Goal: Task Accomplishment & Management: Use online tool/utility

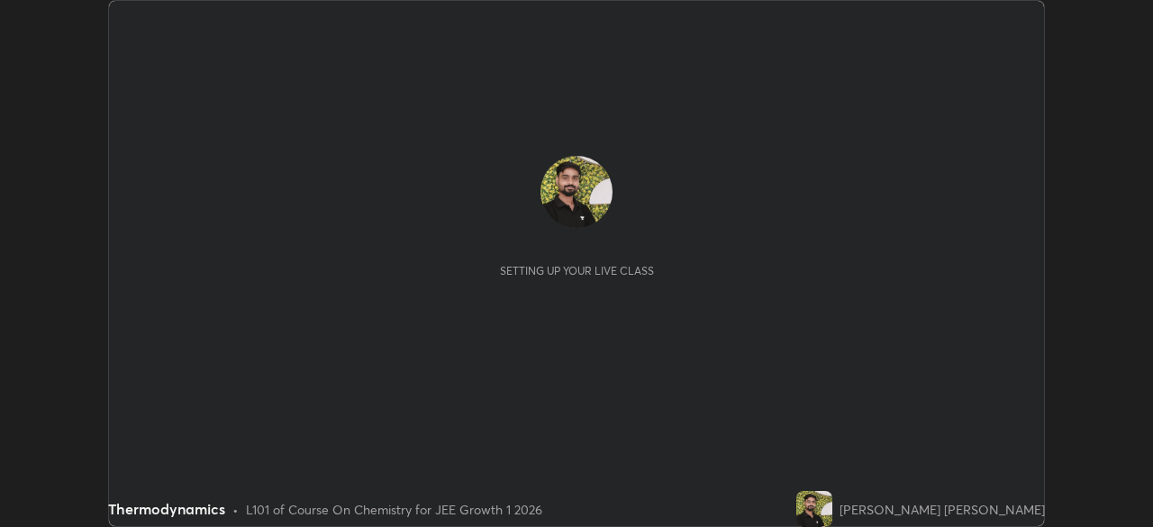
scroll to position [527, 1152]
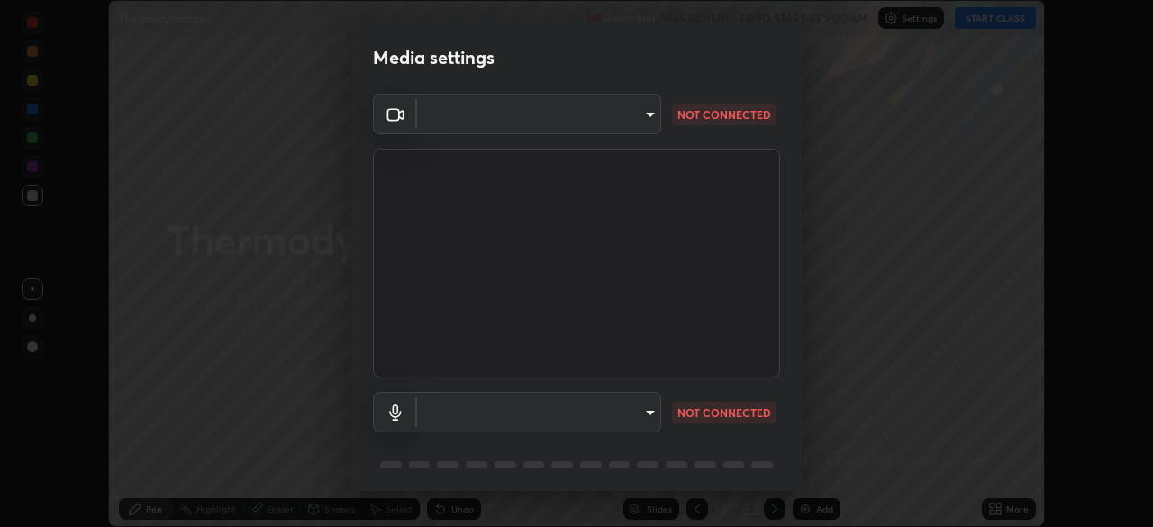
type input "d943c429c6768cc43748b604c9c0ebf3724e607f85506a855244b083f0bc12de"
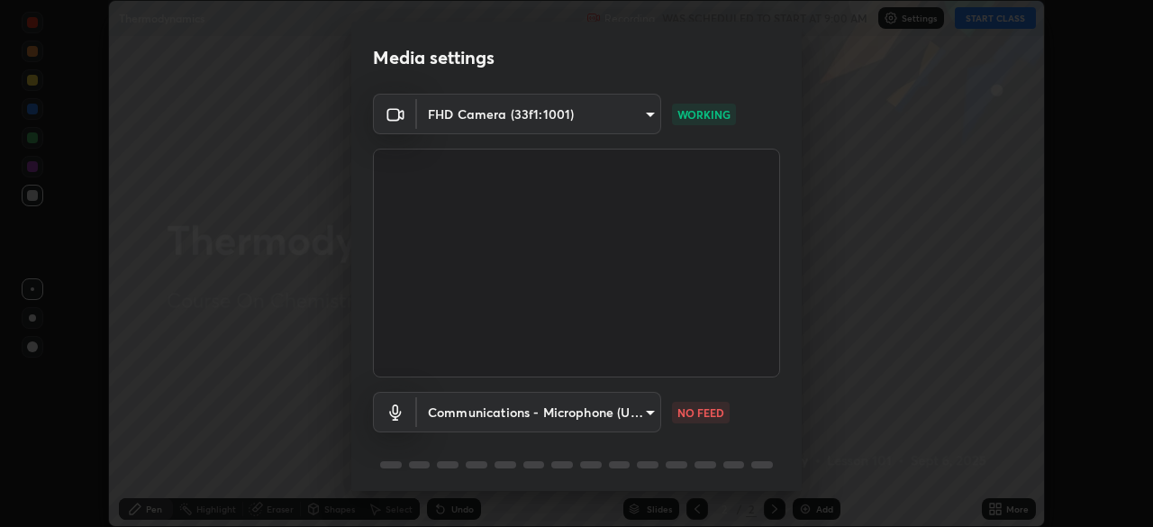
click at [509, 413] on body "Erase all Thermodynamics Recording WAS SCHEDULED TO START AT 9:00 AM Settings S…" at bounding box center [576, 263] width 1153 height 527
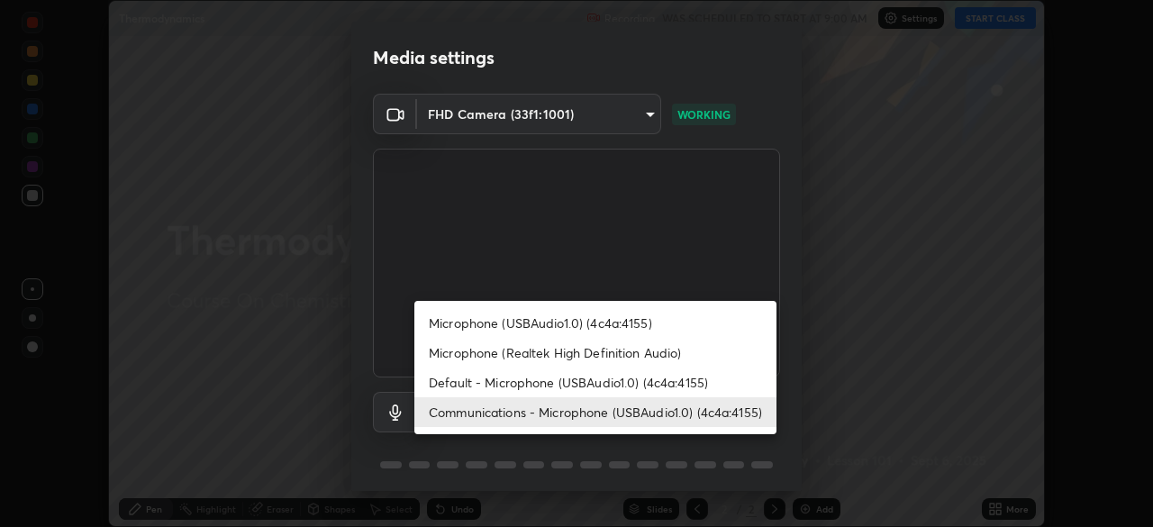
click at [500, 331] on li "Microphone (USBAudio1.0) (4c4a:4155)" at bounding box center [595, 323] width 362 height 30
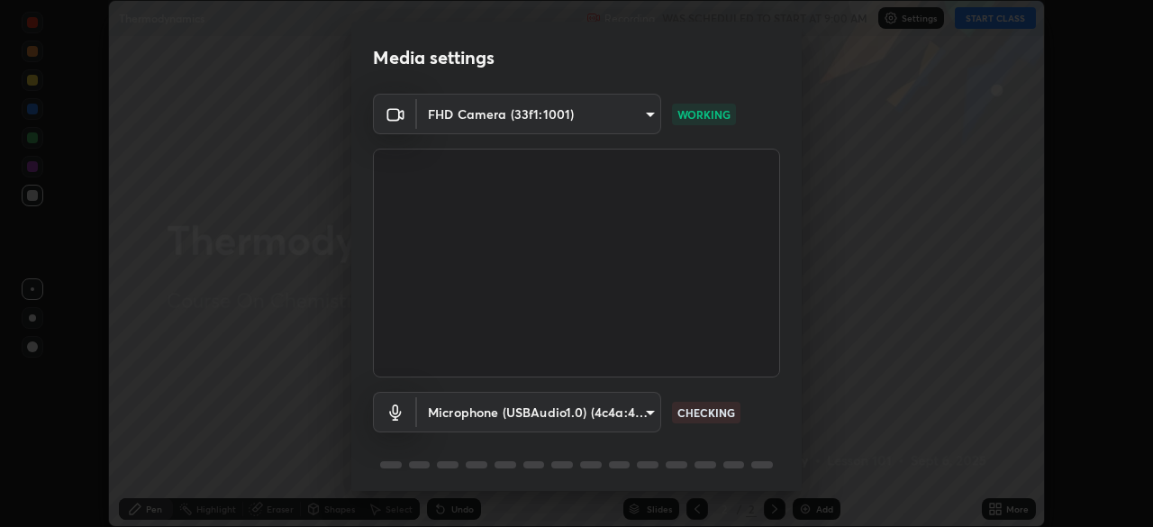
click at [491, 401] on body "Erase all Thermodynamics Recording WAS SCHEDULED TO START AT 9:00 AM Settings S…" at bounding box center [576, 263] width 1153 height 527
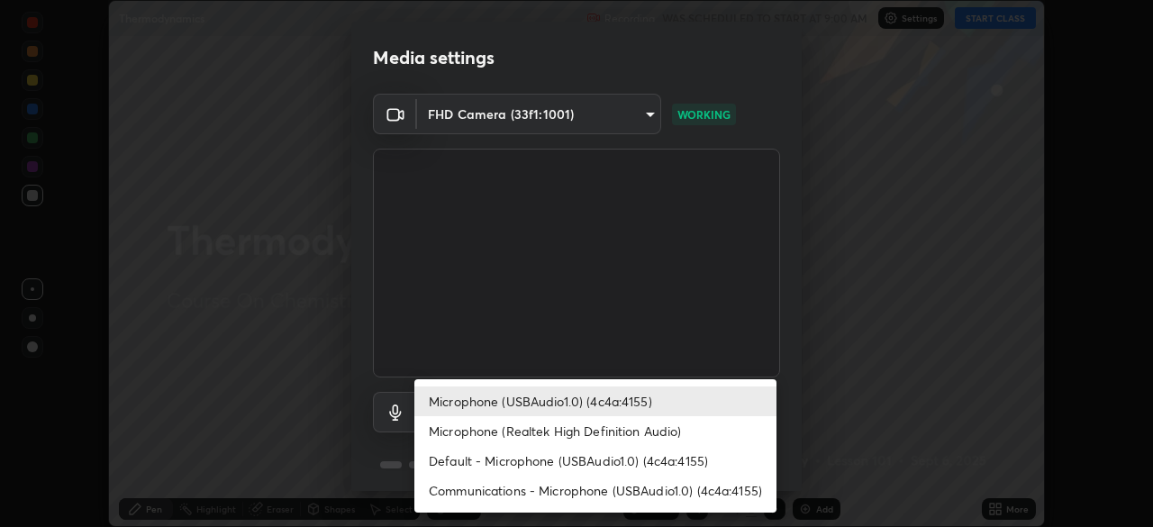
click at [522, 461] on li "Default - Microphone (USBAudio1.0) (4c4a:4155)" at bounding box center [595, 461] width 362 height 30
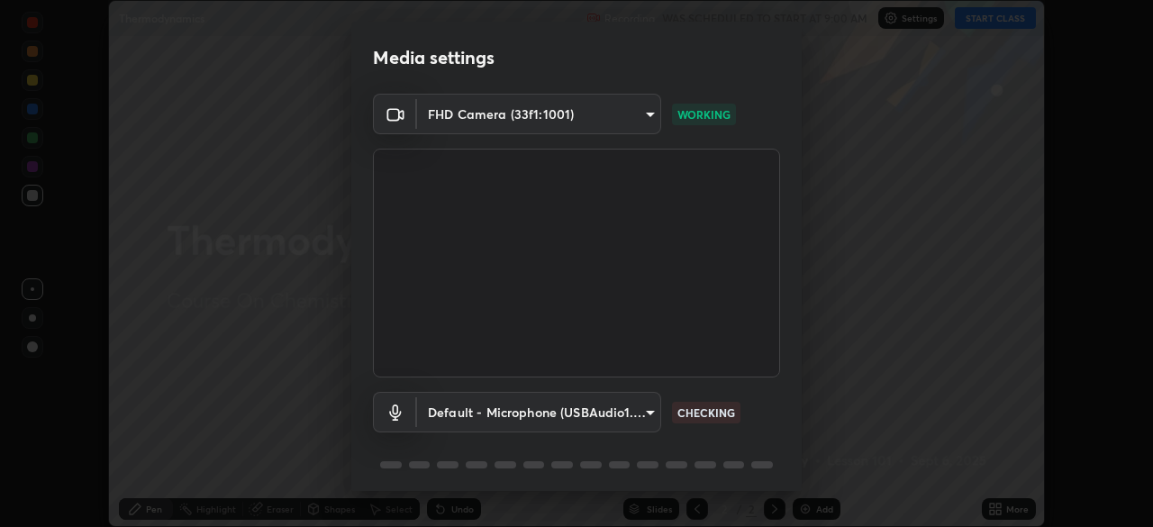
click at [489, 419] on body "Erase all Thermodynamics Recording WAS SCHEDULED TO START AT 9:00 AM Settings S…" at bounding box center [576, 263] width 1153 height 527
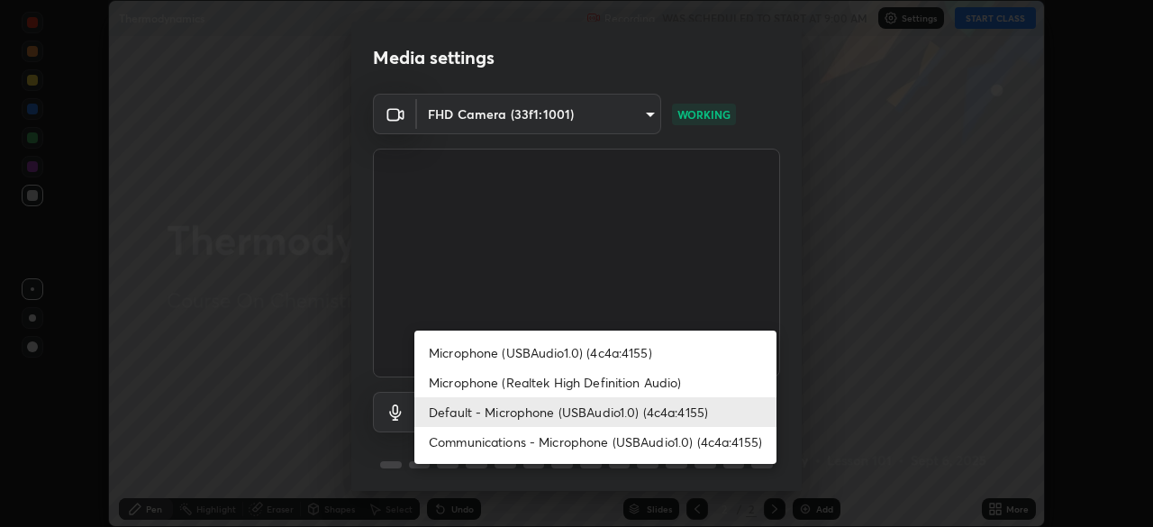
click at [496, 440] on li "Communications - Microphone (USBAudio1.0) (4c4a:4155)" at bounding box center [595, 442] width 362 height 30
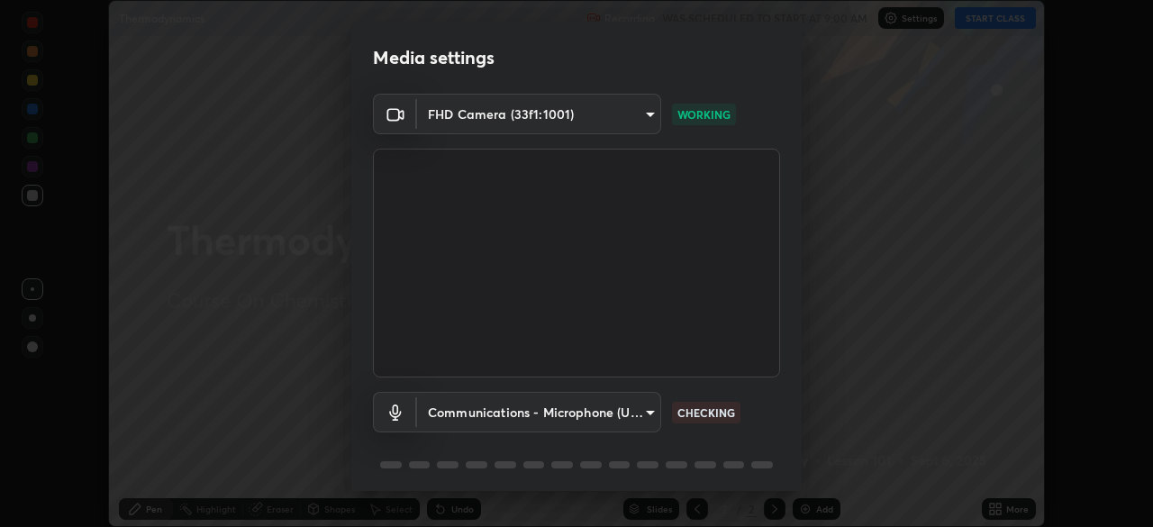
click at [508, 414] on body "Erase all Thermodynamics Recording WAS SCHEDULED TO START AT 9:00 AM Settings S…" at bounding box center [576, 263] width 1153 height 527
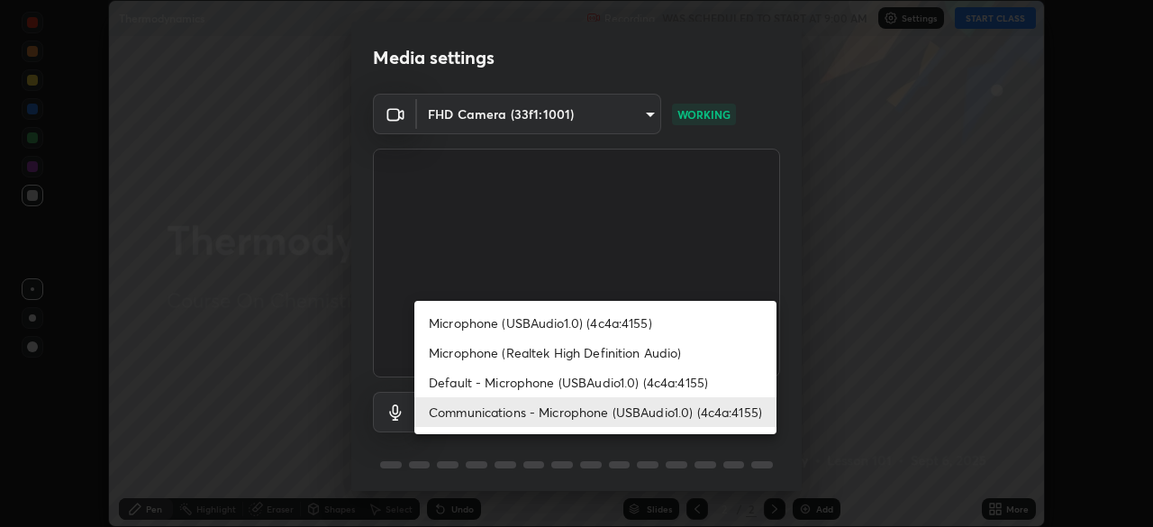
click at [481, 384] on li "Default - Microphone (USBAudio1.0) (4c4a:4155)" at bounding box center [595, 383] width 362 height 30
type input "default"
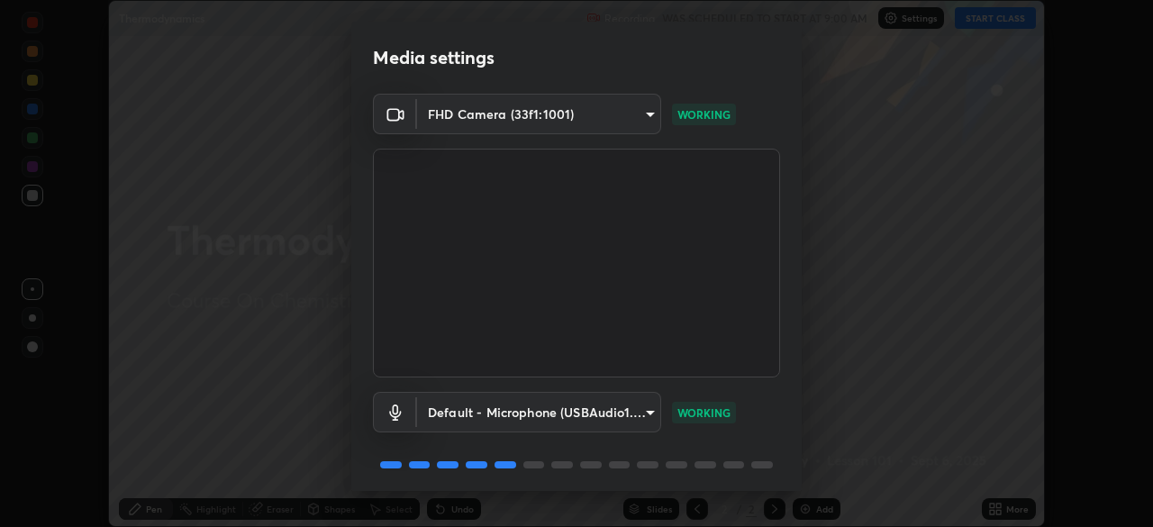
scroll to position [64, 0]
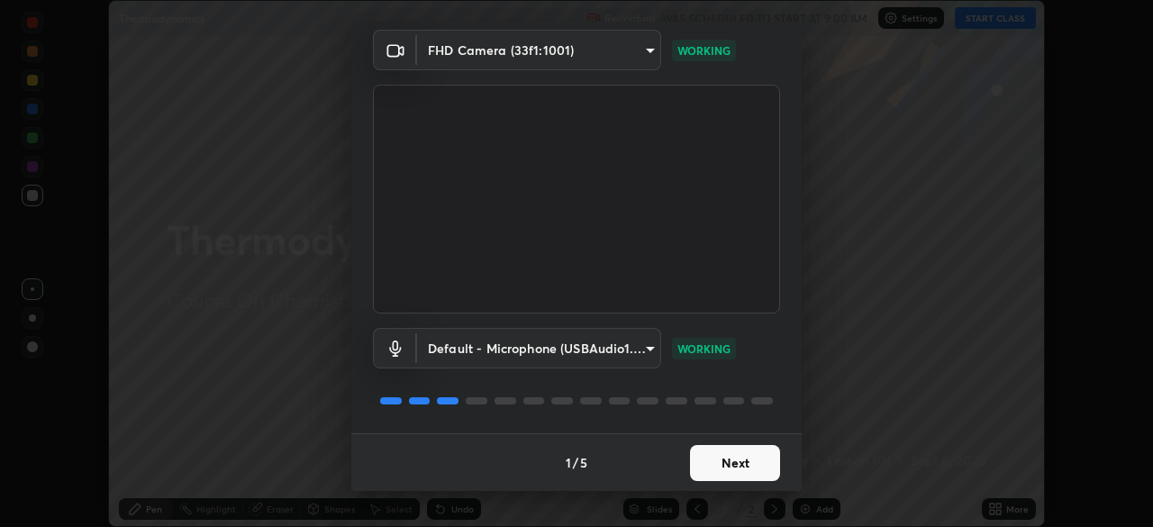
click at [726, 460] on button "Next" at bounding box center [735, 463] width 90 height 36
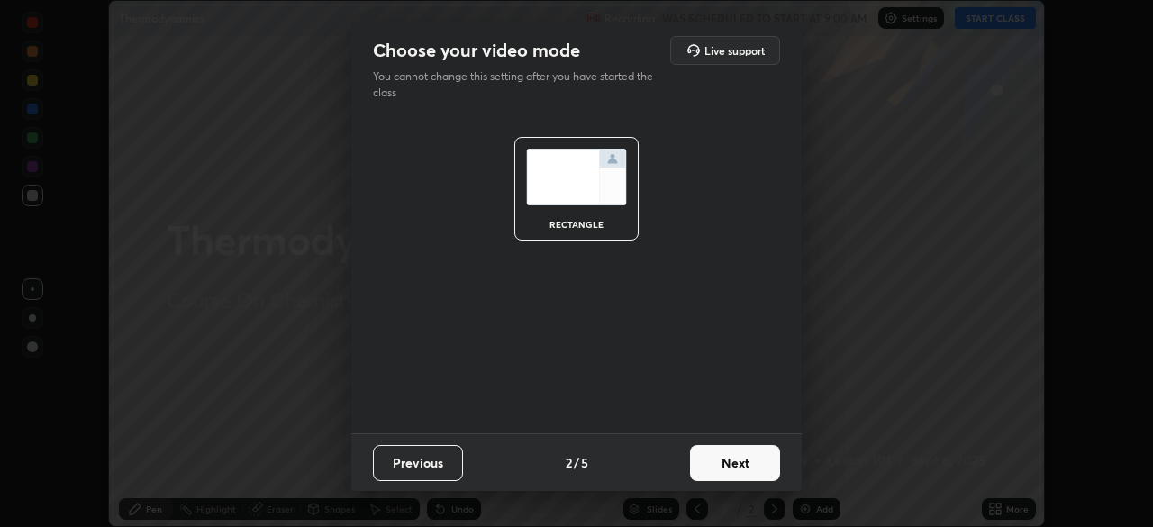
click at [750, 468] on button "Next" at bounding box center [735, 463] width 90 height 36
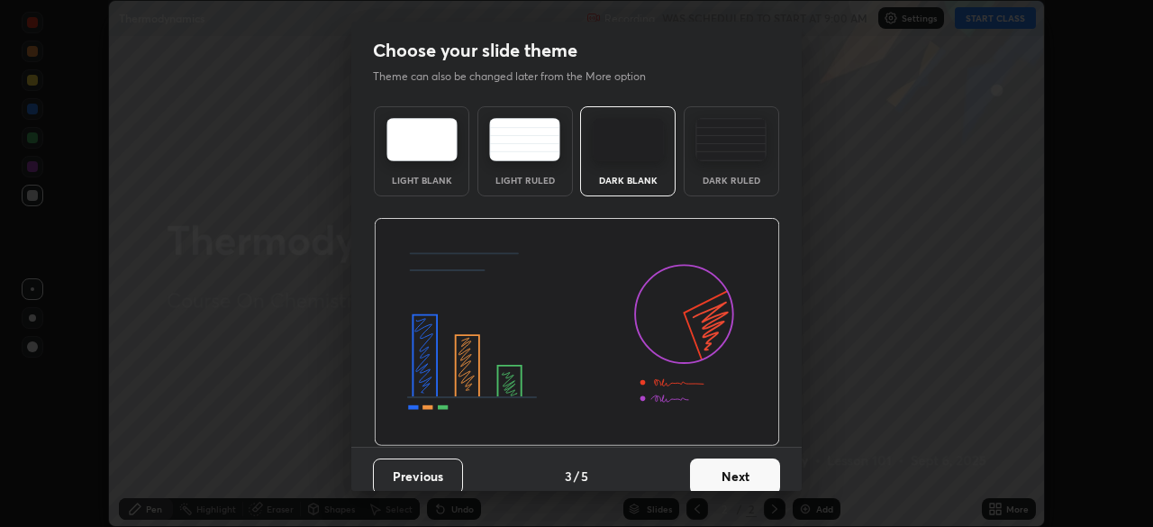
click at [742, 470] on button "Next" at bounding box center [735, 477] width 90 height 36
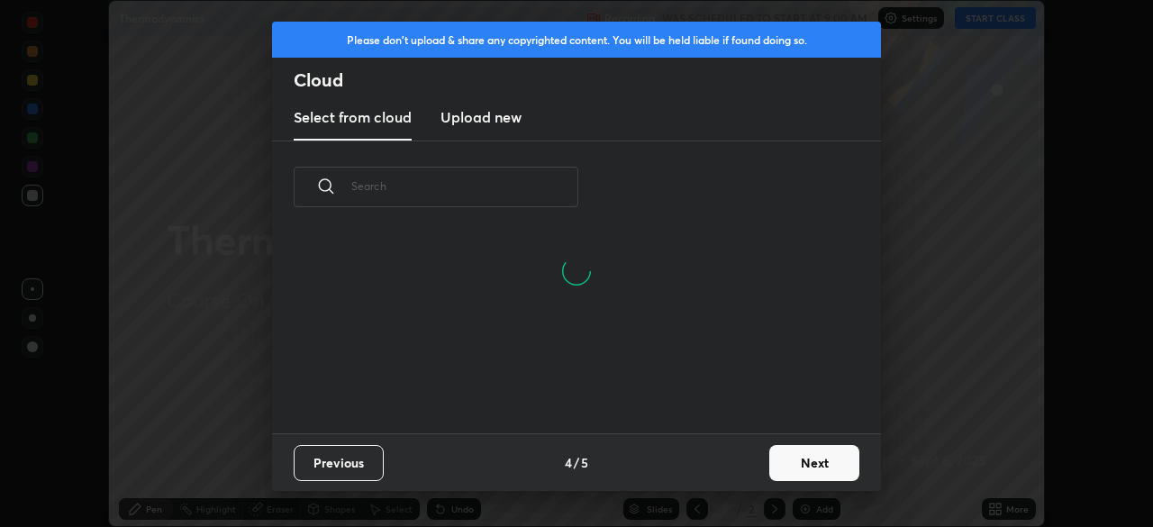
click at [787, 450] on button "Next" at bounding box center [814, 463] width 90 height 36
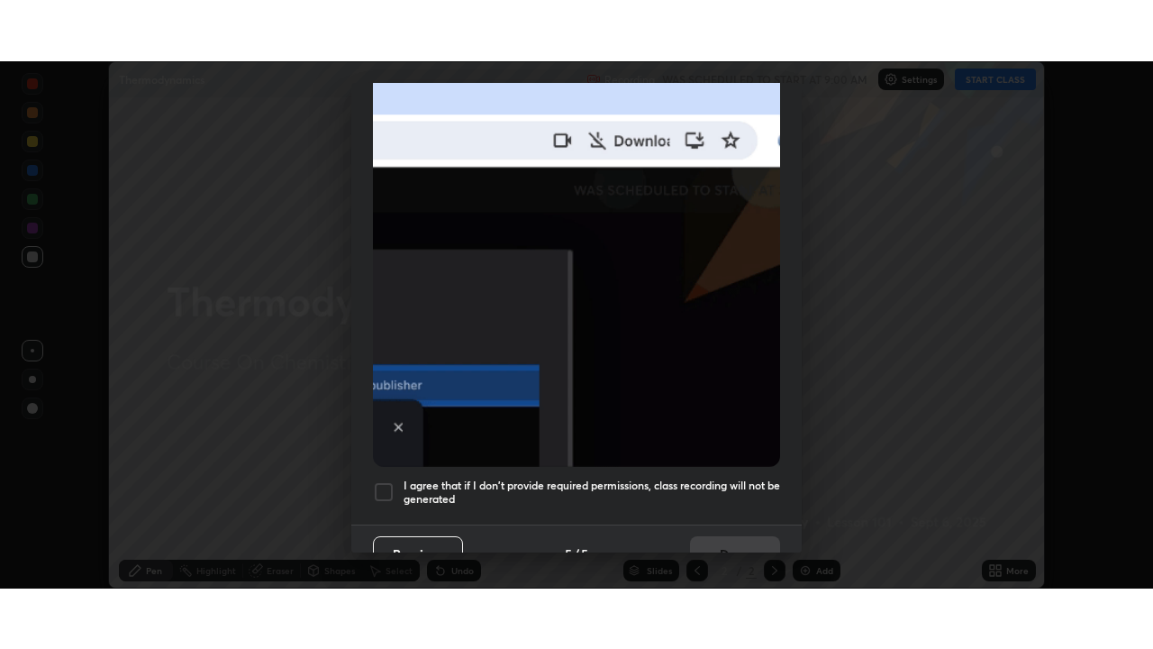
scroll to position [432, 0]
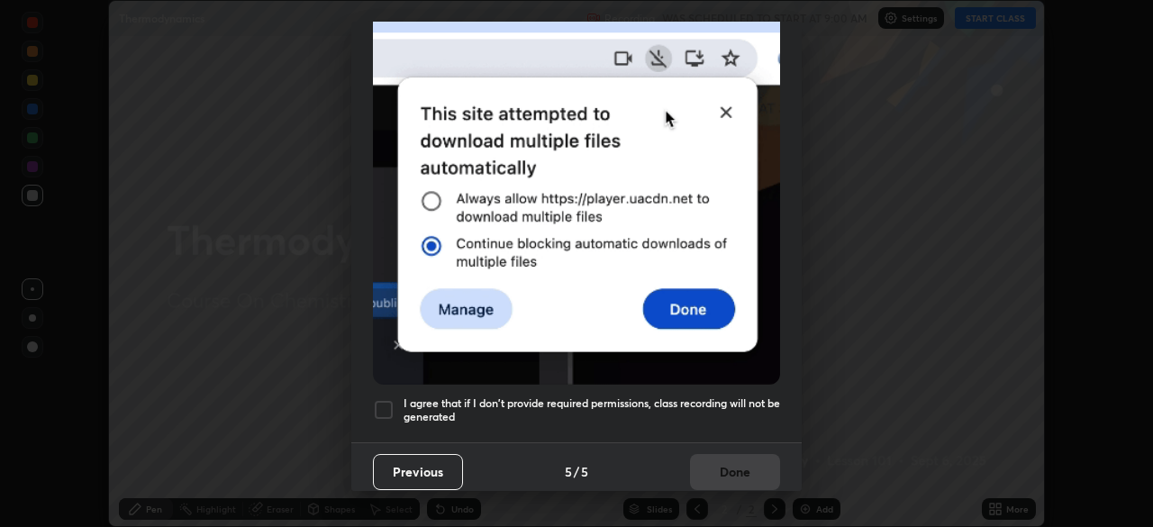
click at [386, 399] on div at bounding box center [384, 410] width 22 height 22
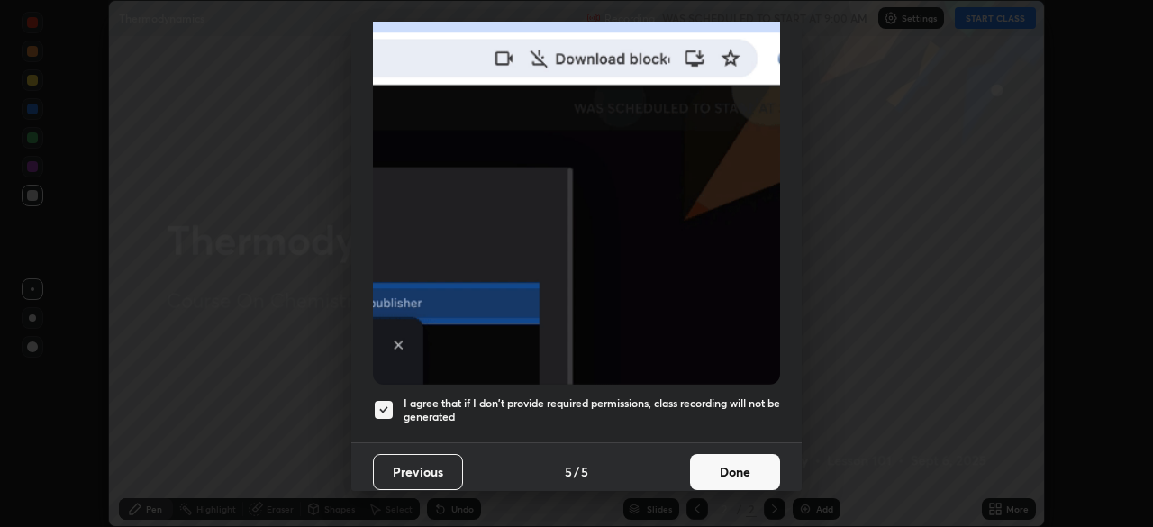
click at [729, 464] on button "Done" at bounding box center [735, 472] width 90 height 36
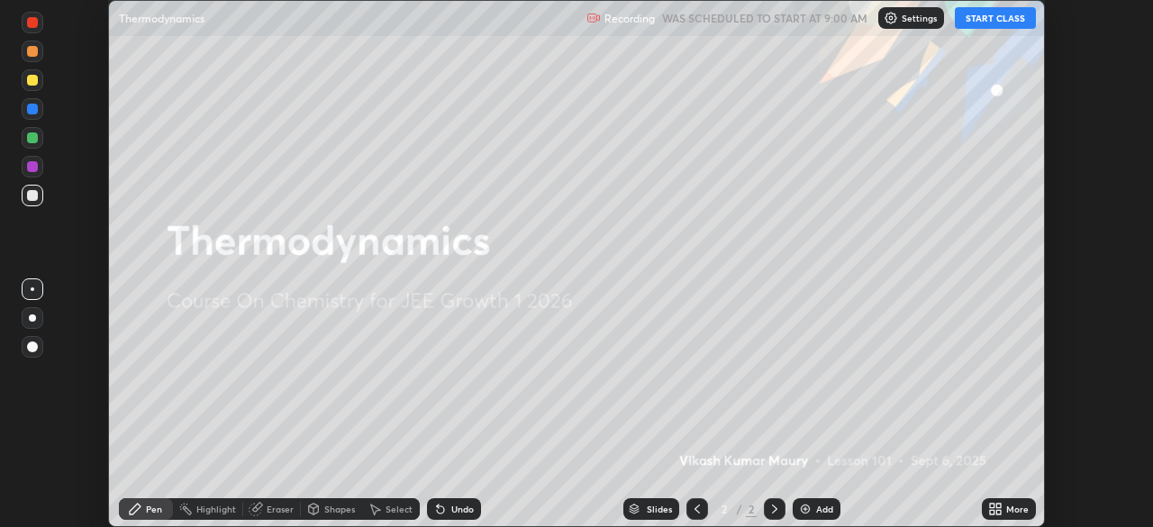
click at [1008, 510] on div "More" at bounding box center [1017, 509] width 23 height 9
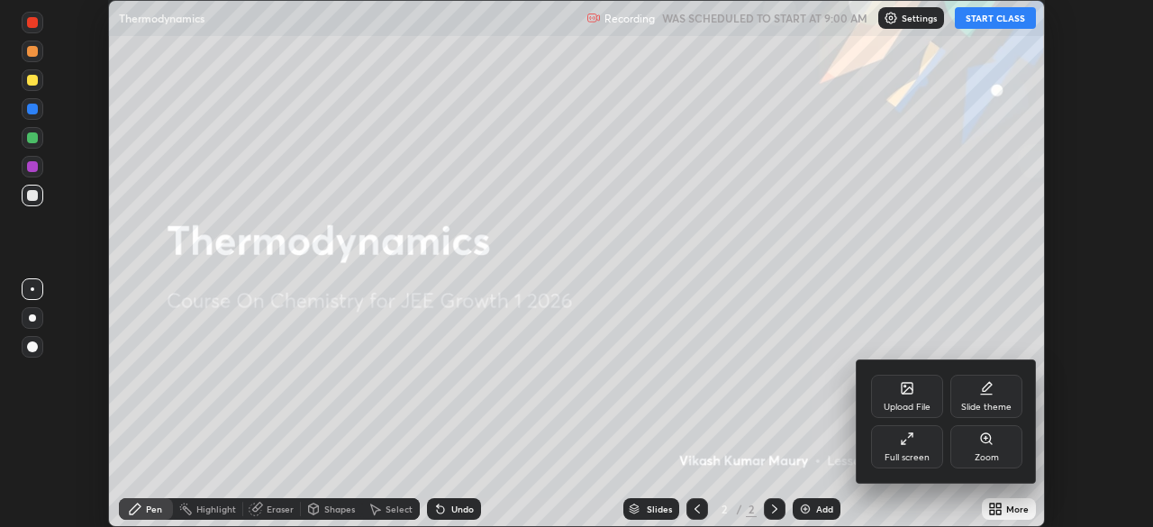
click at [903, 443] on icon at bounding box center [904, 442] width 5 height 5
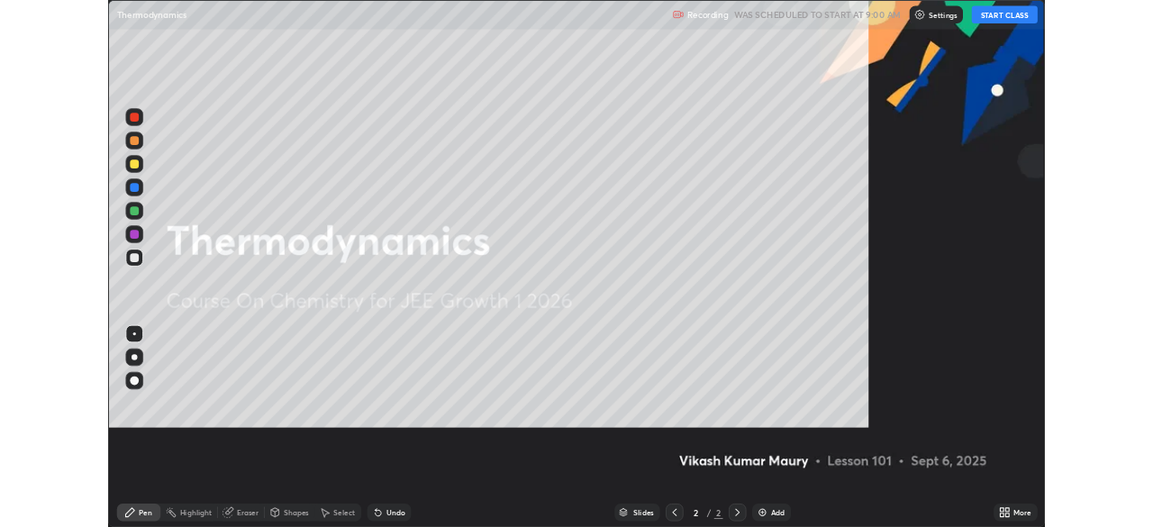
scroll to position [649, 1153]
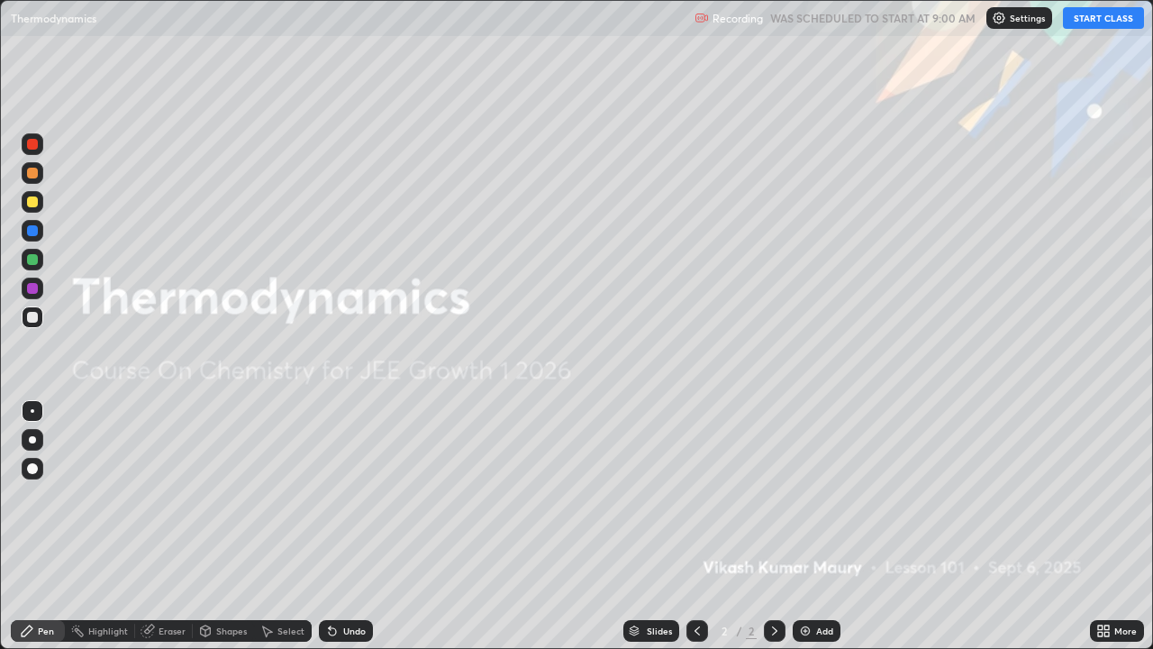
click at [1086, 14] on button "START CLASS" at bounding box center [1103, 18] width 81 height 22
click at [815, 526] on div "Add" at bounding box center [817, 631] width 48 height 22
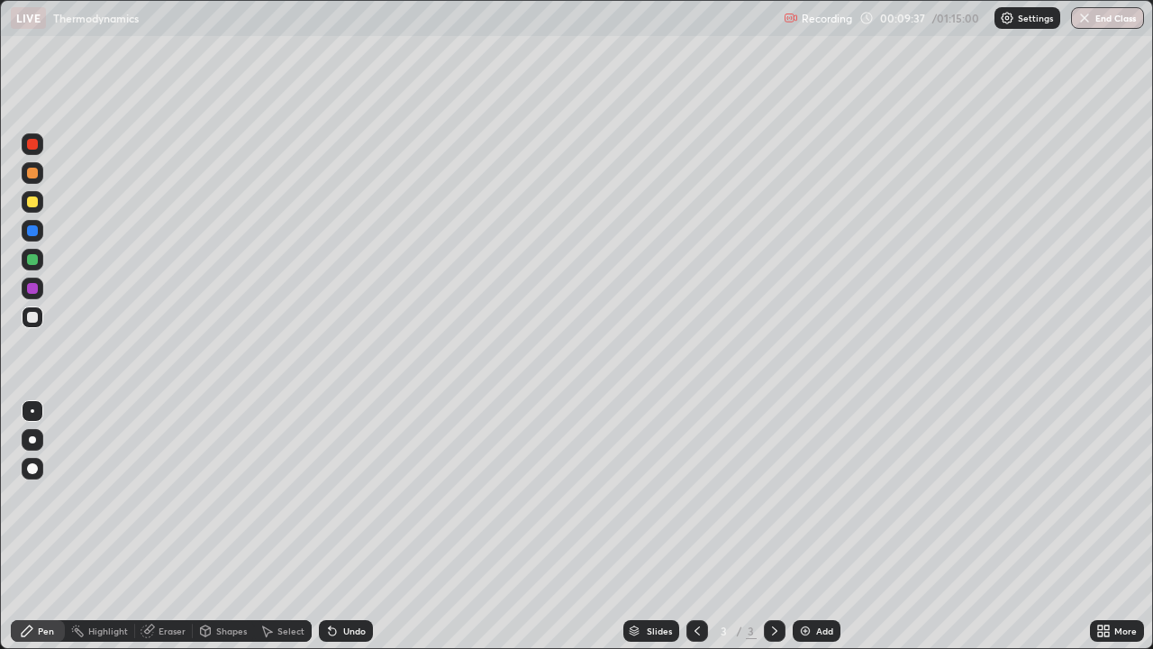
click at [824, 526] on div "Add" at bounding box center [824, 630] width 17 height 9
click at [823, 526] on div "Add" at bounding box center [824, 630] width 17 height 9
click at [816, 526] on div "Add" at bounding box center [824, 630] width 17 height 9
click at [170, 526] on div "Eraser" at bounding box center [172, 630] width 27 height 9
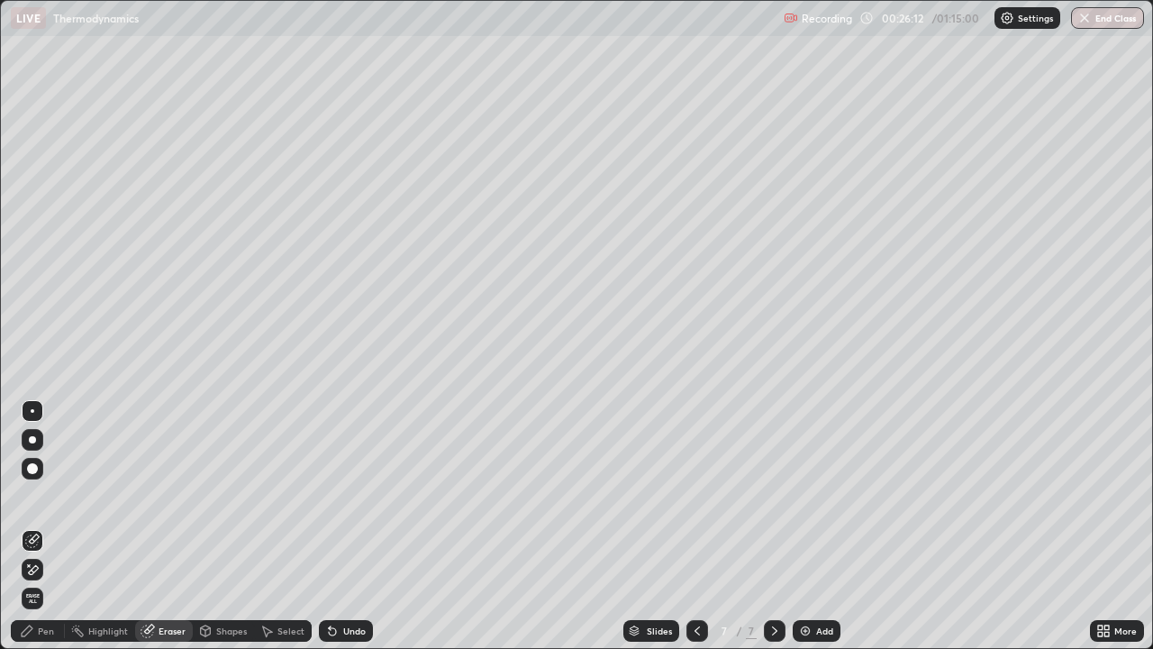
click at [32, 526] on div at bounding box center [33, 570] width 22 height 22
click at [34, 526] on div "Pen" at bounding box center [38, 631] width 54 height 22
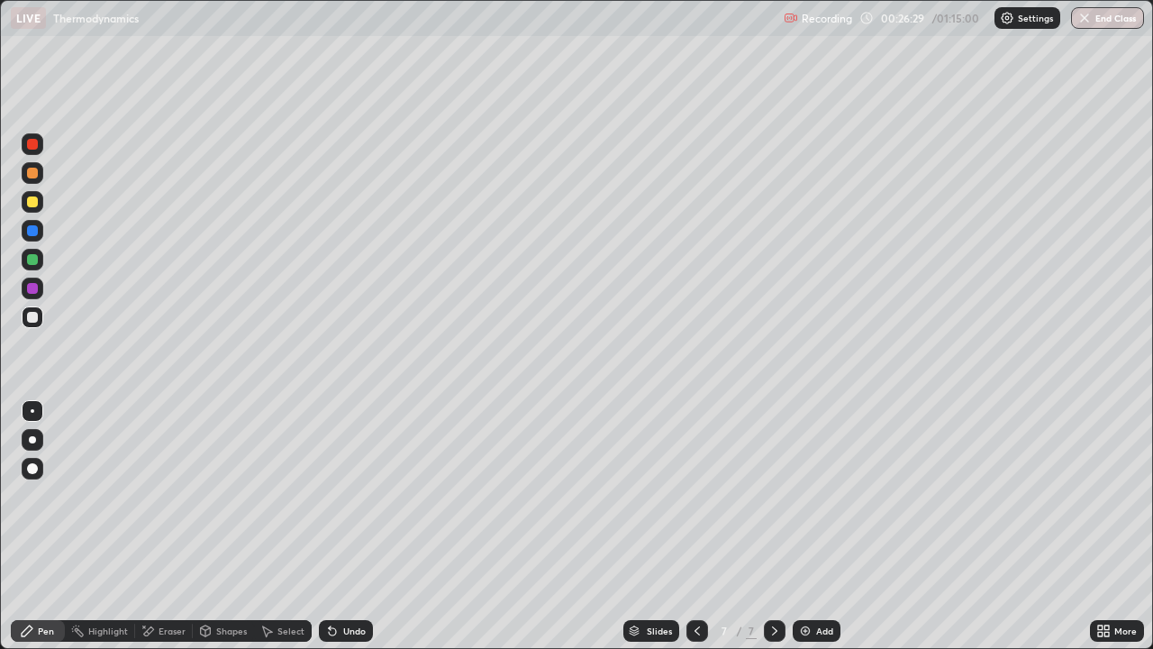
click at [172, 526] on div "Eraser" at bounding box center [172, 630] width 27 height 9
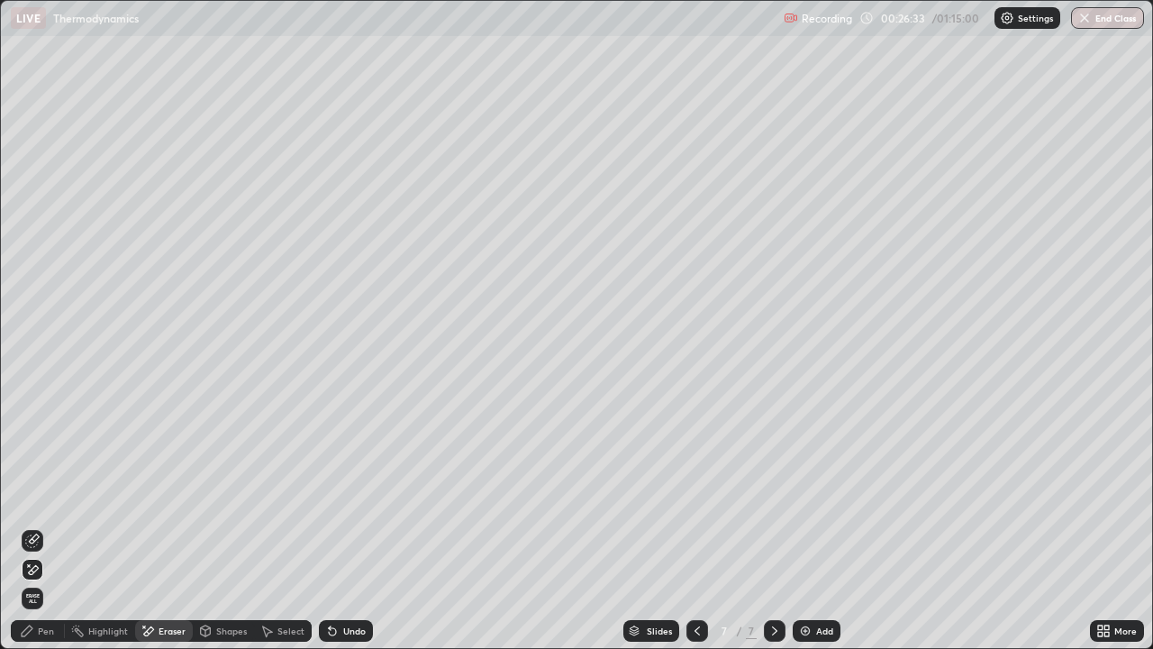
click at [42, 526] on div "Pen" at bounding box center [38, 631] width 54 height 22
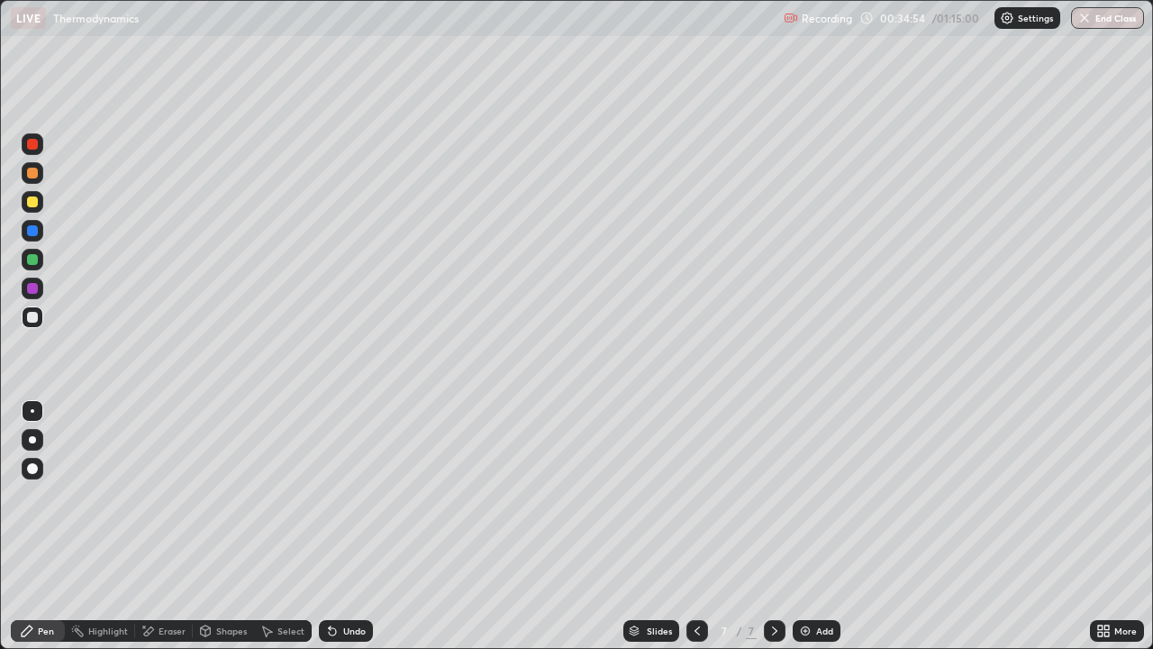
click at [815, 526] on div "Add" at bounding box center [817, 631] width 48 height 22
click at [696, 526] on icon at bounding box center [697, 630] width 14 height 14
click at [816, 526] on div "Add" at bounding box center [824, 630] width 17 height 9
click at [687, 526] on div at bounding box center [698, 631] width 22 height 22
click at [774, 526] on icon at bounding box center [775, 630] width 14 height 14
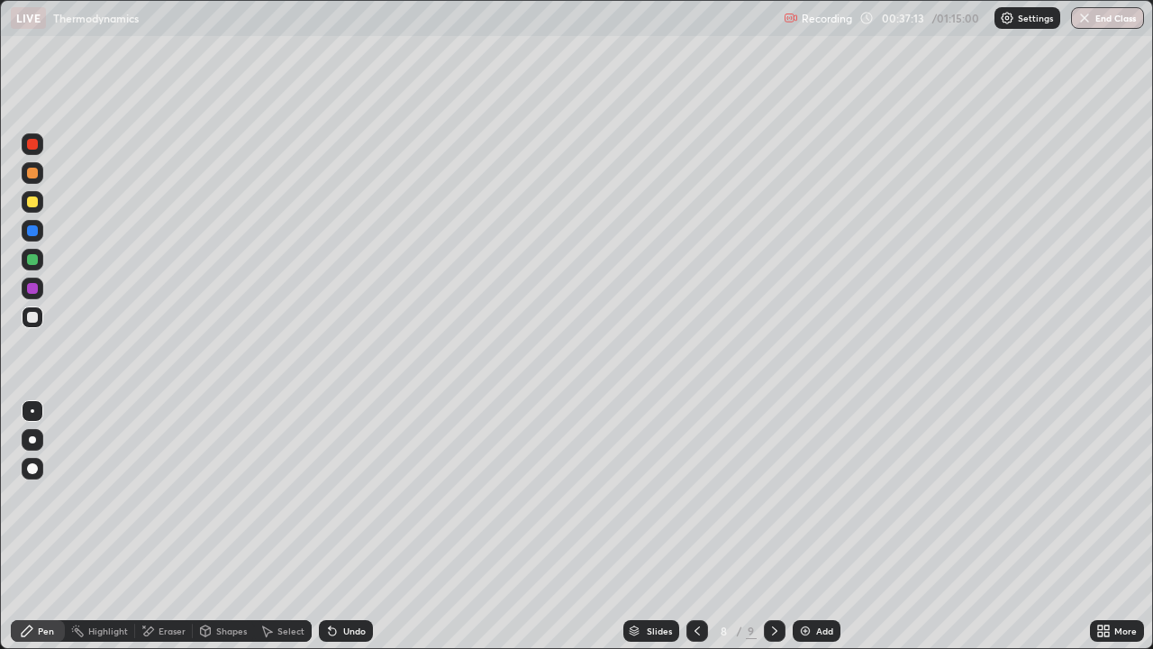
click at [697, 526] on icon at bounding box center [697, 630] width 14 height 14
click at [764, 526] on div at bounding box center [775, 631] width 22 height 22
click at [773, 526] on icon at bounding box center [775, 630] width 14 height 14
click at [696, 526] on icon at bounding box center [697, 630] width 14 height 14
click at [691, 526] on icon at bounding box center [697, 630] width 14 height 14
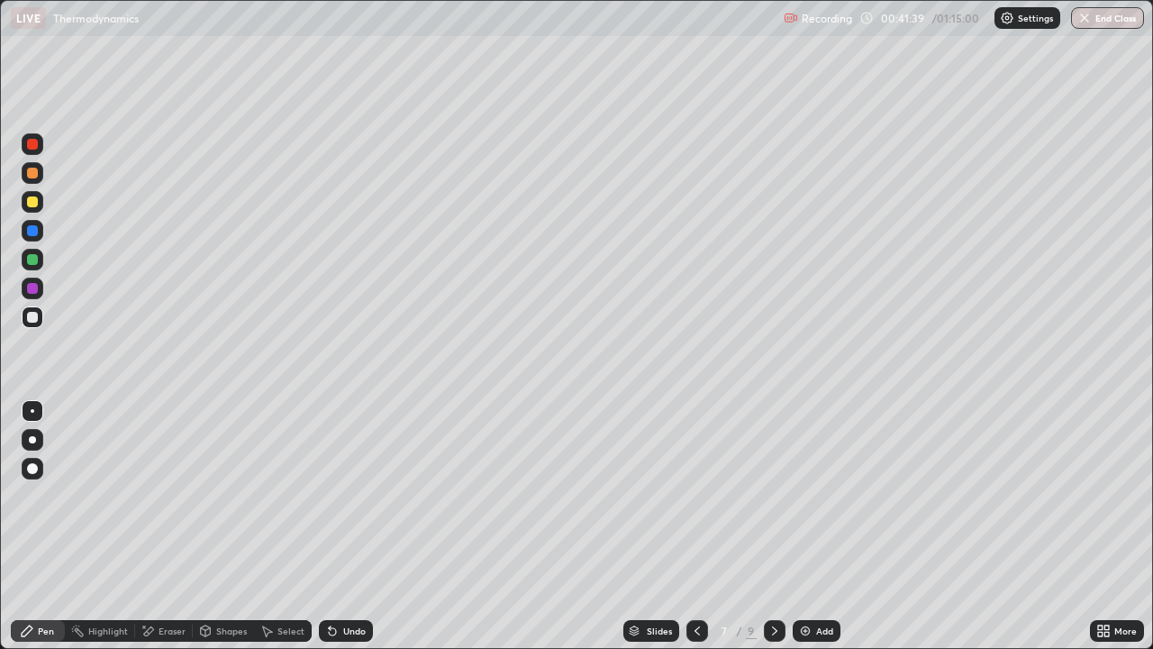
click at [798, 526] on img at bounding box center [805, 630] width 14 height 14
click at [805, 526] on img at bounding box center [805, 630] width 14 height 14
click at [175, 526] on div "Eraser" at bounding box center [172, 630] width 27 height 9
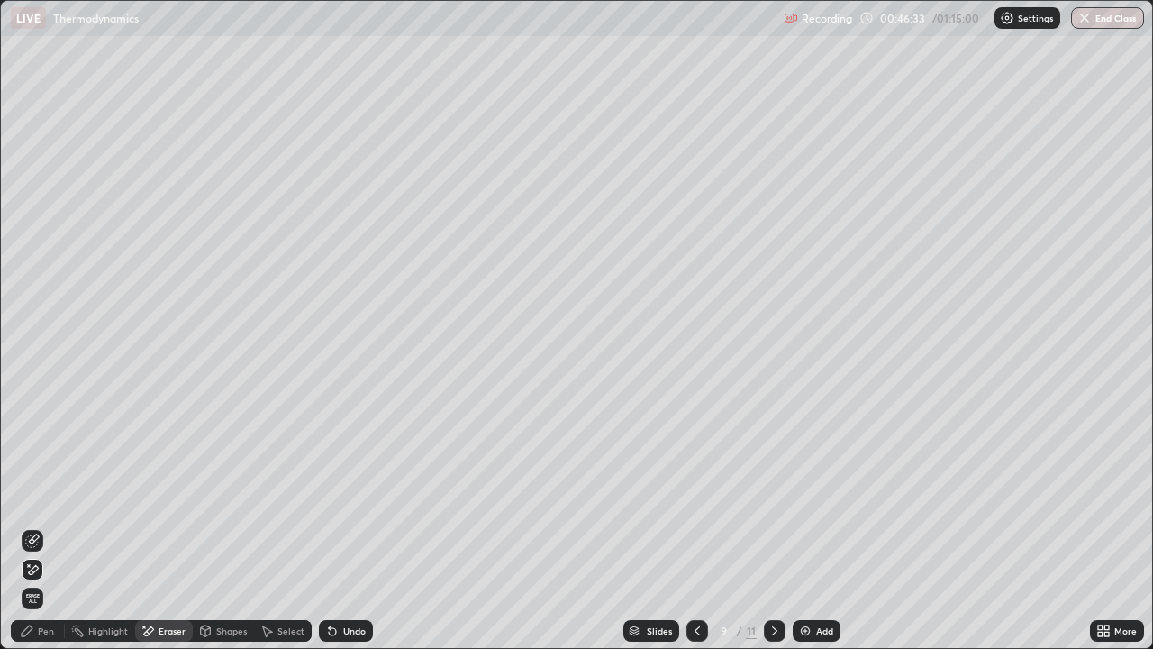
click at [45, 526] on div "Pen" at bounding box center [46, 630] width 16 height 9
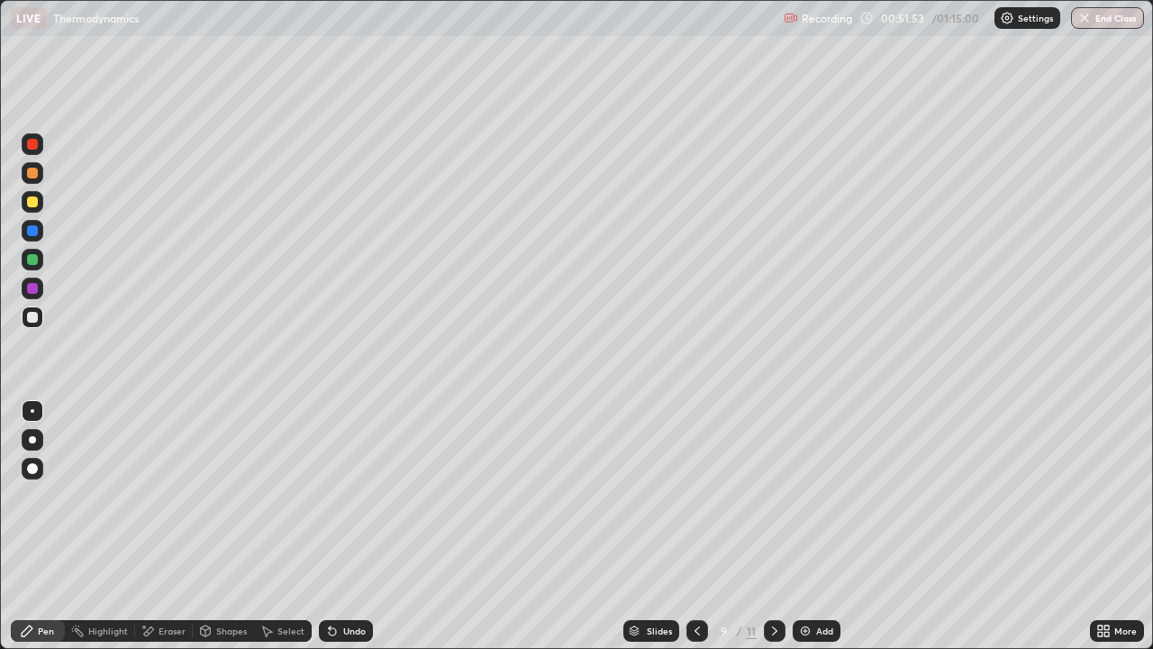
click at [814, 526] on div "Add" at bounding box center [817, 631] width 48 height 22
click at [692, 526] on icon at bounding box center [697, 630] width 14 height 14
click at [772, 526] on icon at bounding box center [774, 630] width 5 height 9
click at [1106, 526] on icon at bounding box center [1107, 627] width 5 height 5
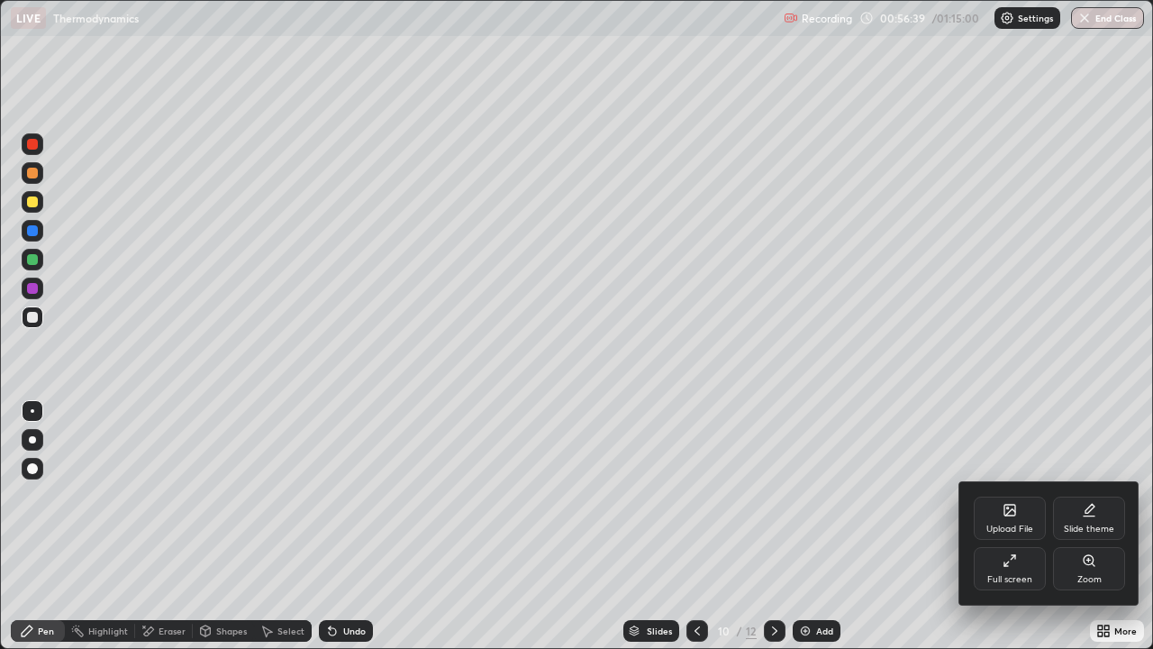
click at [1019, 526] on div "Full screen" at bounding box center [1010, 568] width 72 height 43
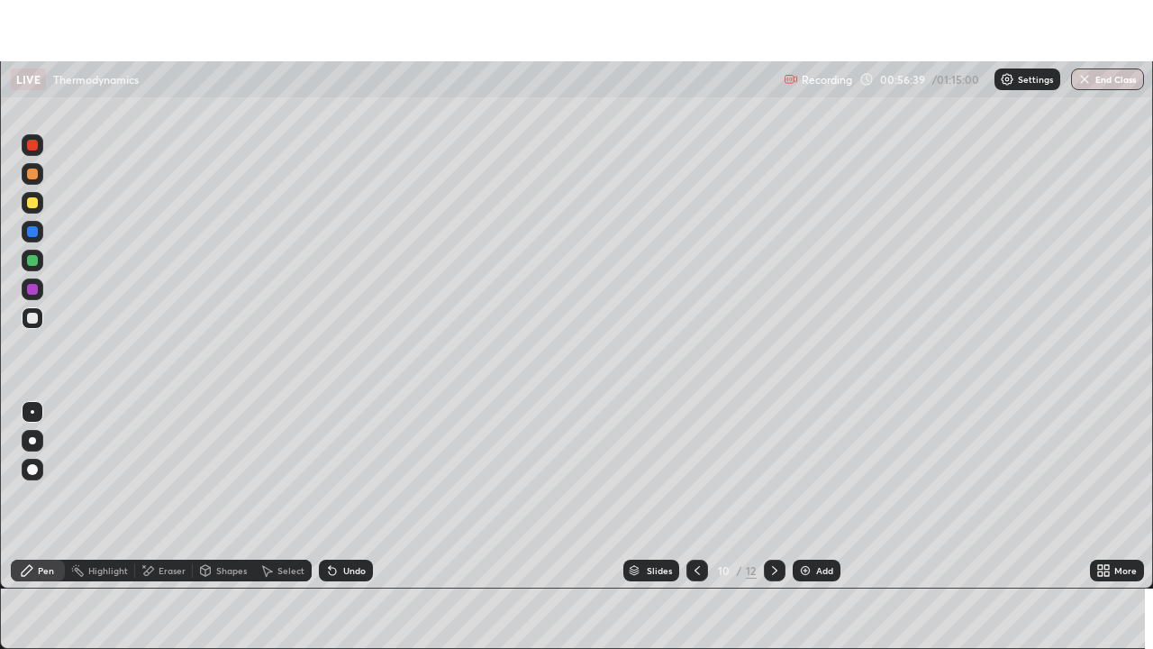
scroll to position [89573, 88946]
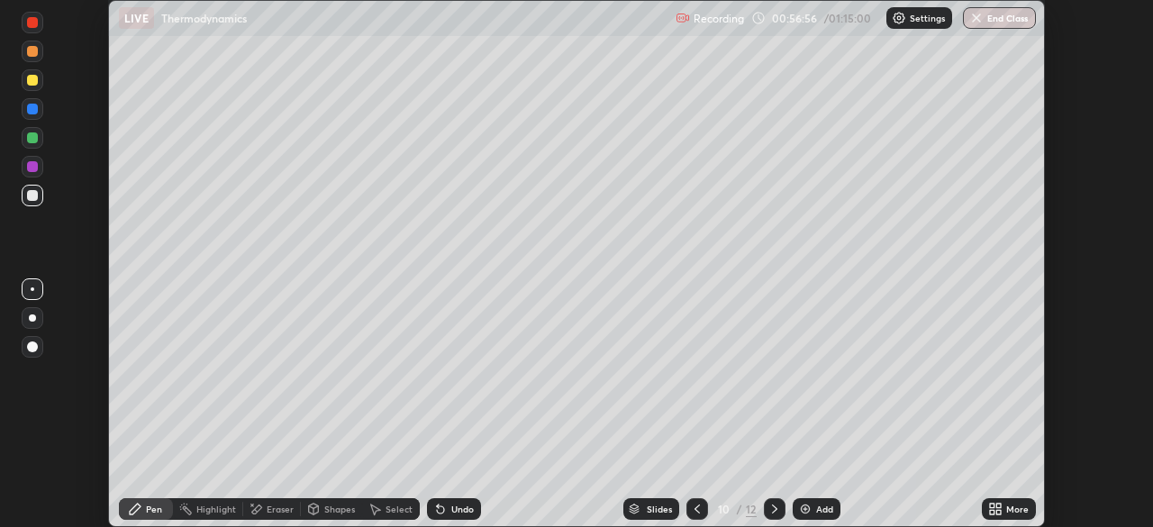
click at [1012, 515] on div "More" at bounding box center [1009, 509] width 54 height 22
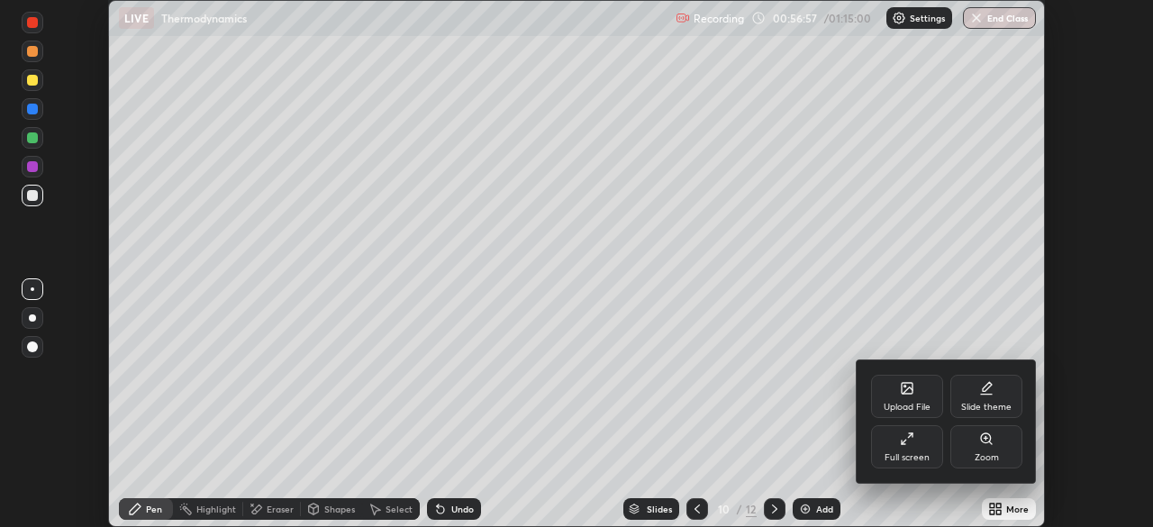
click at [923, 450] on div "Full screen" at bounding box center [907, 446] width 72 height 43
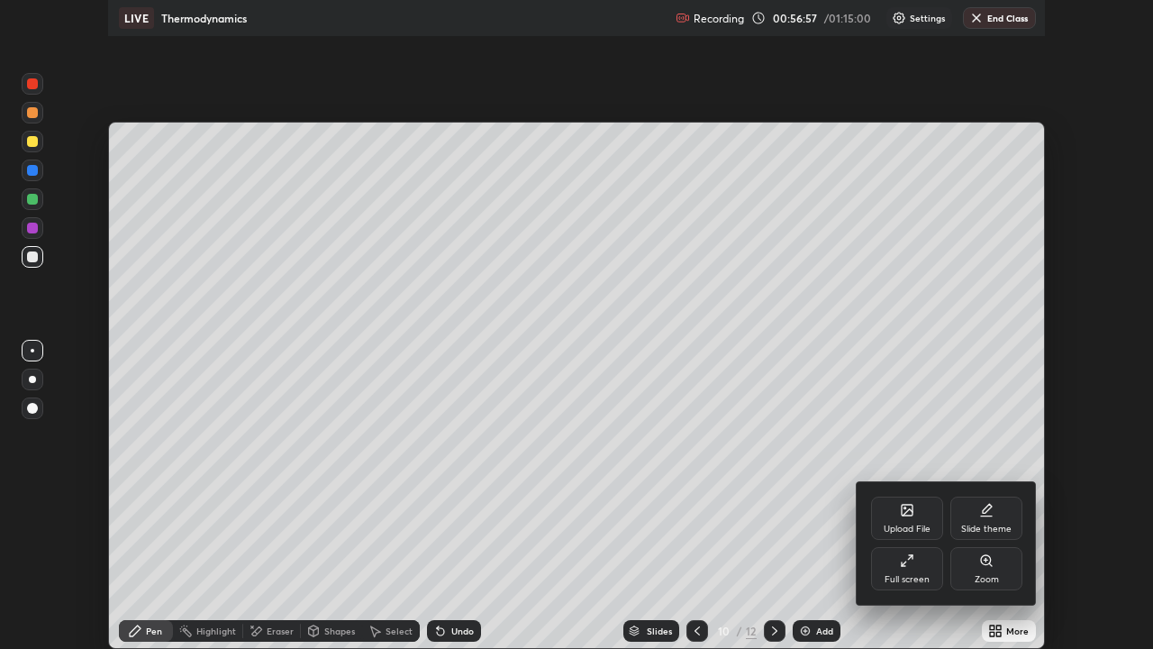
scroll to position [649, 1153]
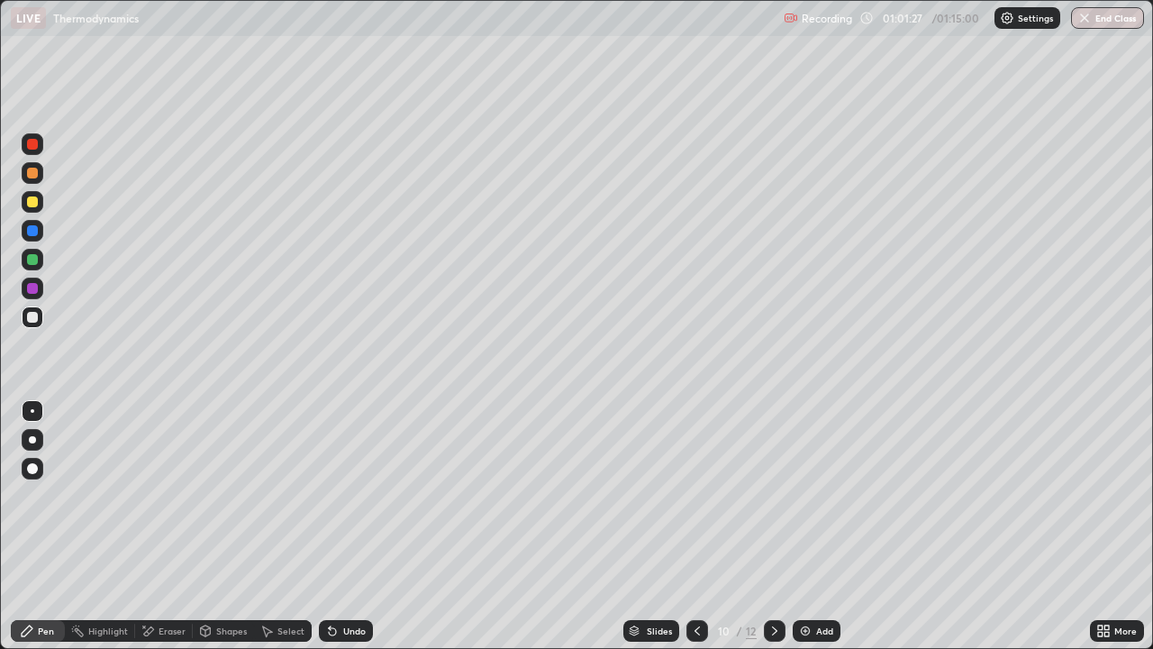
click at [1110, 21] on button "End Class" at bounding box center [1107, 18] width 73 height 22
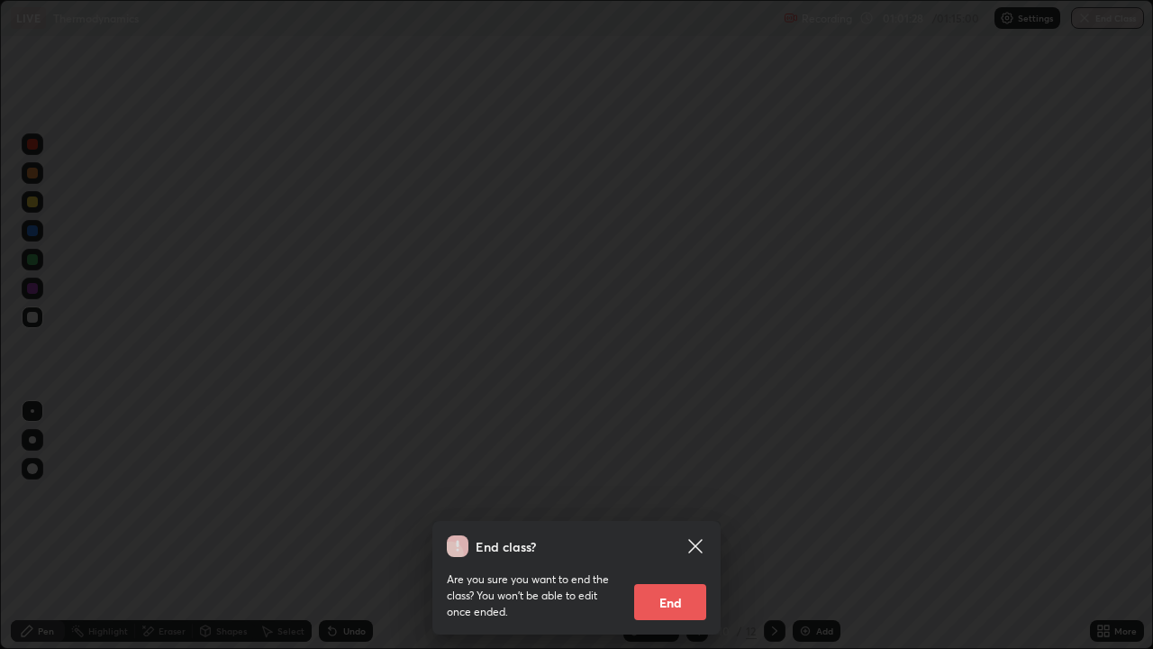
click at [695, 526] on icon at bounding box center [695, 546] width 14 height 14
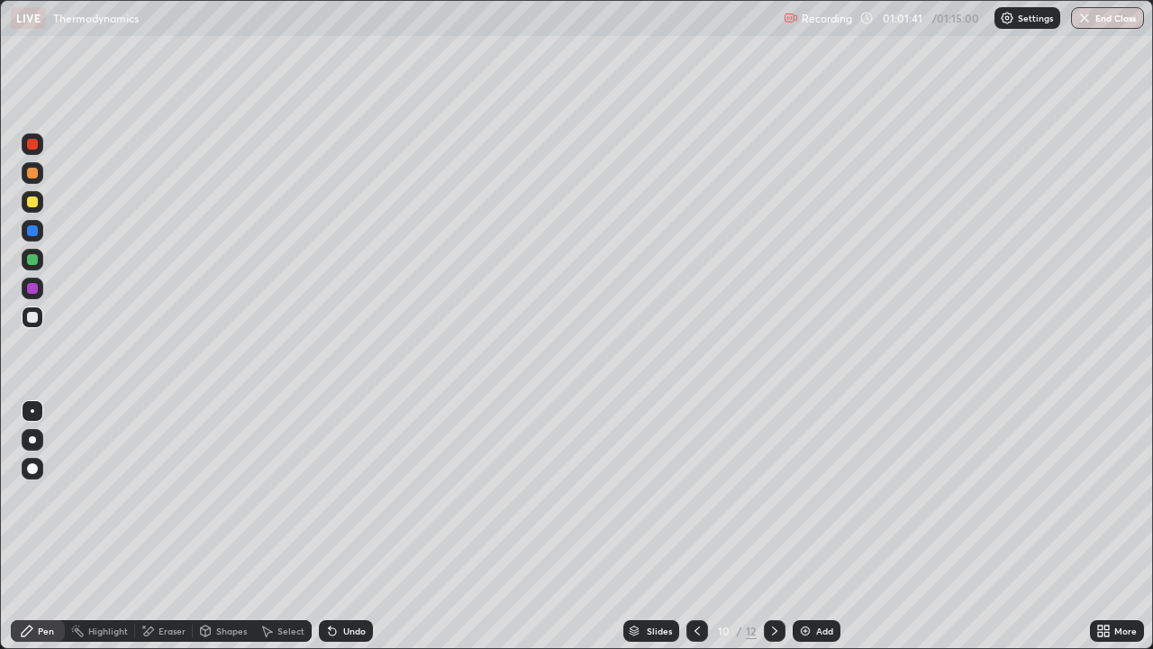
click at [1099, 9] on button "End Class" at bounding box center [1107, 18] width 73 height 22
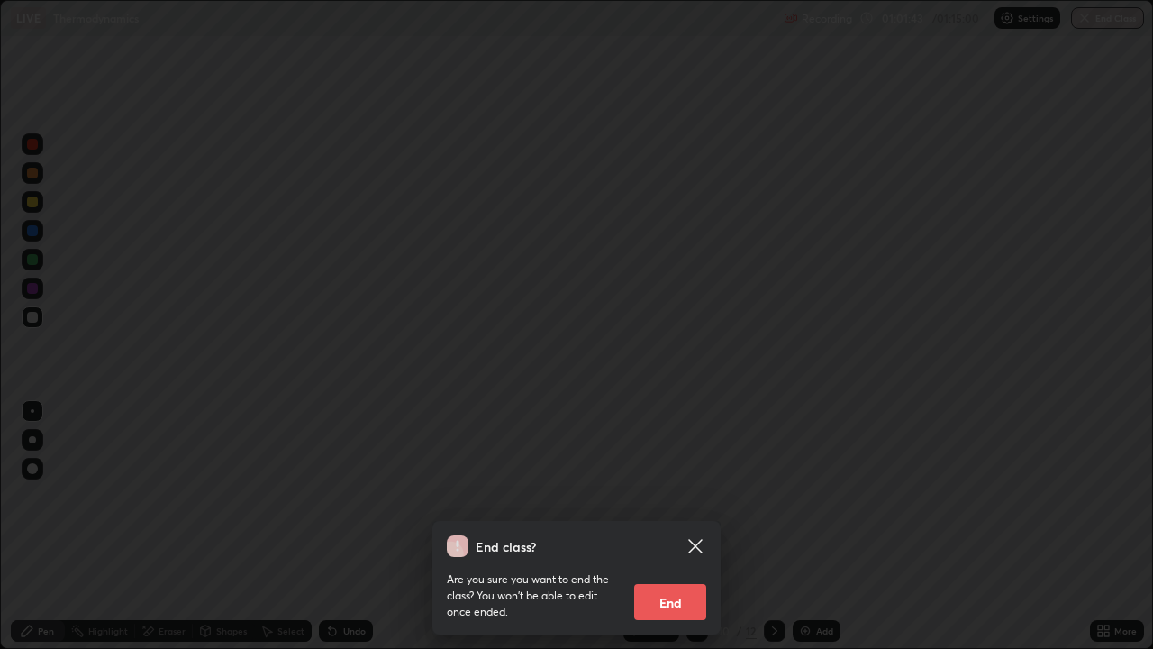
click at [689, 526] on button "End" at bounding box center [670, 602] width 72 height 36
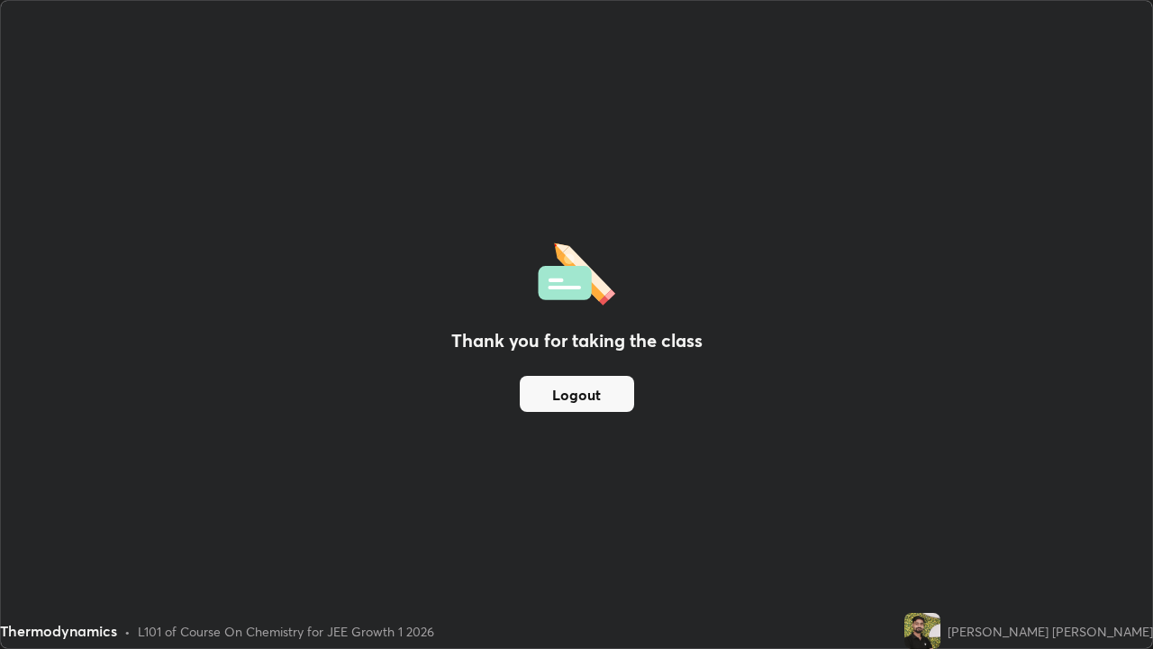
click at [559, 392] on button "Logout" at bounding box center [577, 394] width 114 height 36
